Goal: Task Accomplishment & Management: Manage account settings

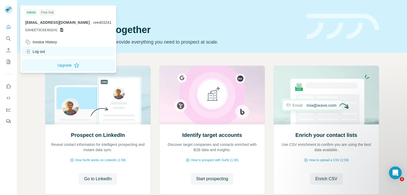
click at [46, 55] on div "Log out" at bounding box center [68, 52] width 92 height 10
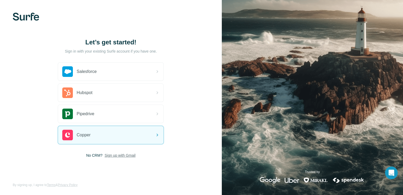
click at [111, 157] on span "Sign up with Gmail" at bounding box center [120, 155] width 31 height 5
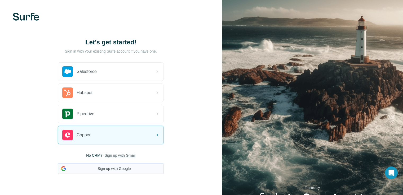
click at [111, 167] on button "Sign up with Google" at bounding box center [111, 169] width 106 height 11
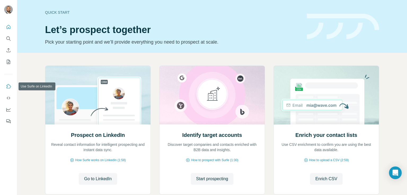
click at [11, 83] on button "Use Surfe on LinkedIn" at bounding box center [8, 87] width 8 height 10
